Goal: Transaction & Acquisition: Purchase product/service

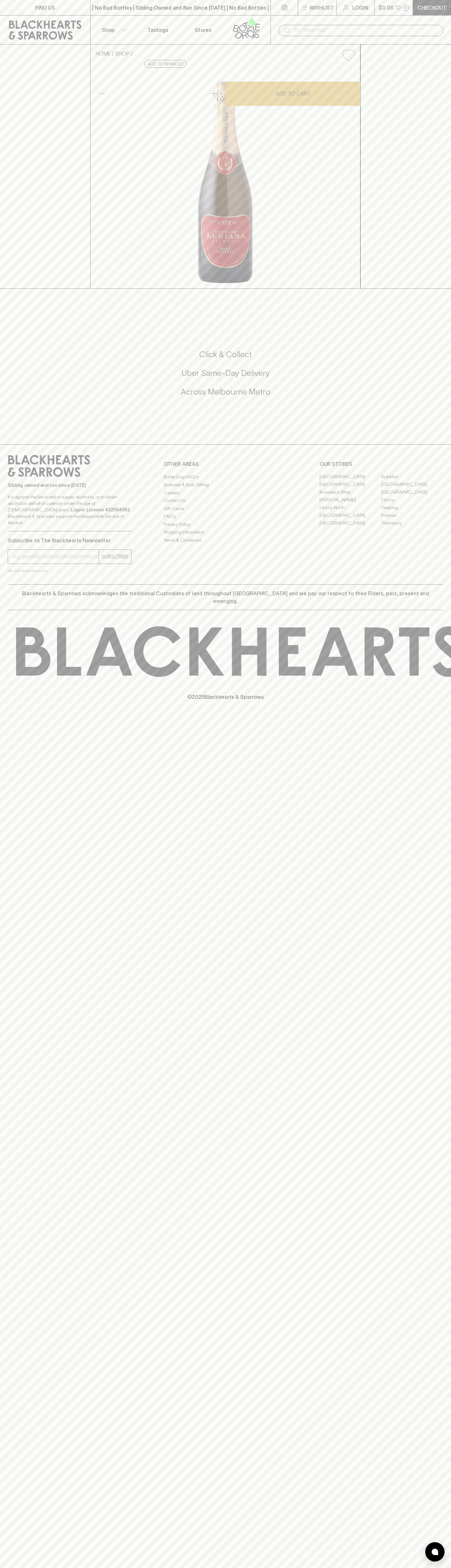
click at [423, 853] on div "FIND US | No Bad Bottles | Sibling Owned and Run Since 2006 | No Bad Bottles | …" at bounding box center [226, 784] width 451 height 1568
click at [364, 1568] on html "FIND US | No Bad Bottles | Sibling Owned and Run Since 2006 | No Bad Bottles | …" at bounding box center [226, 784] width 451 height 1568
click at [25, 1175] on div "FIND US | No Bad Bottles | Sibling Owned and Run Since 2006 | No Bad Bottles | …" at bounding box center [226, 784] width 451 height 1568
